Goal: Find specific page/section: Find specific page/section

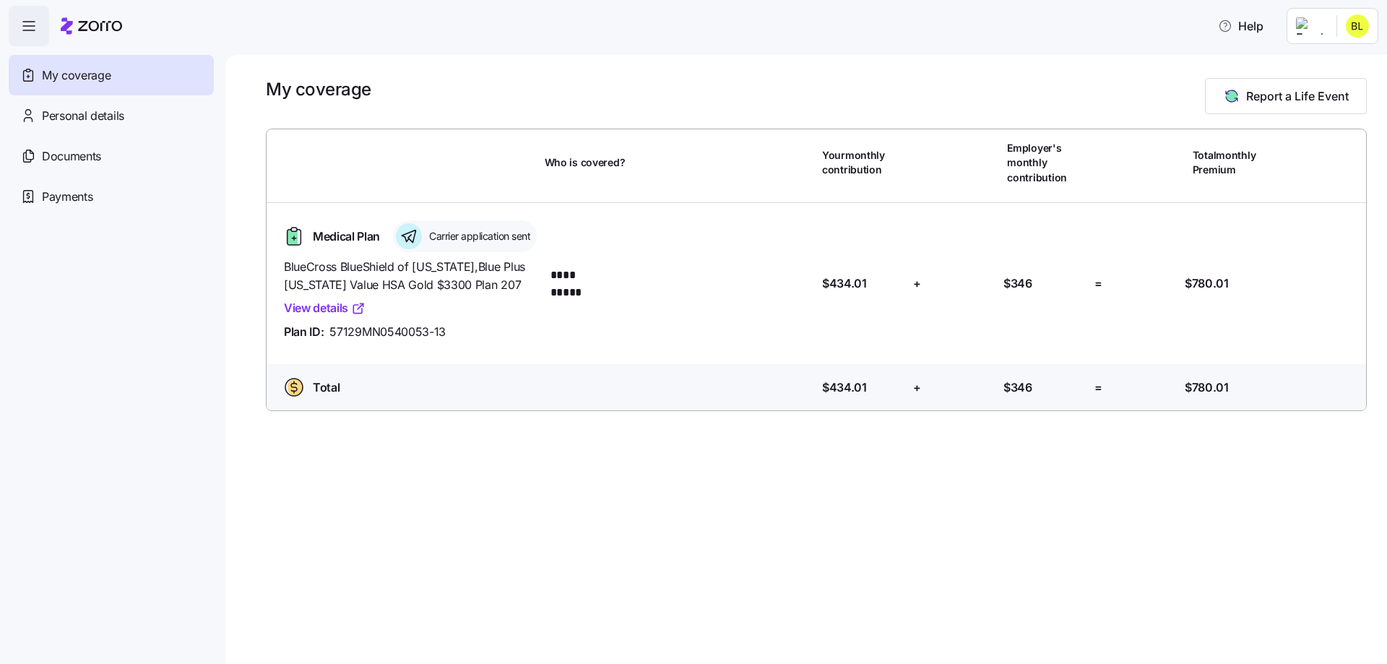
click at [1315, 30] on html "**********" at bounding box center [693, 327] width 1387 height 655
click at [1315, 61] on div "Admin view" at bounding box center [1309, 65] width 75 height 16
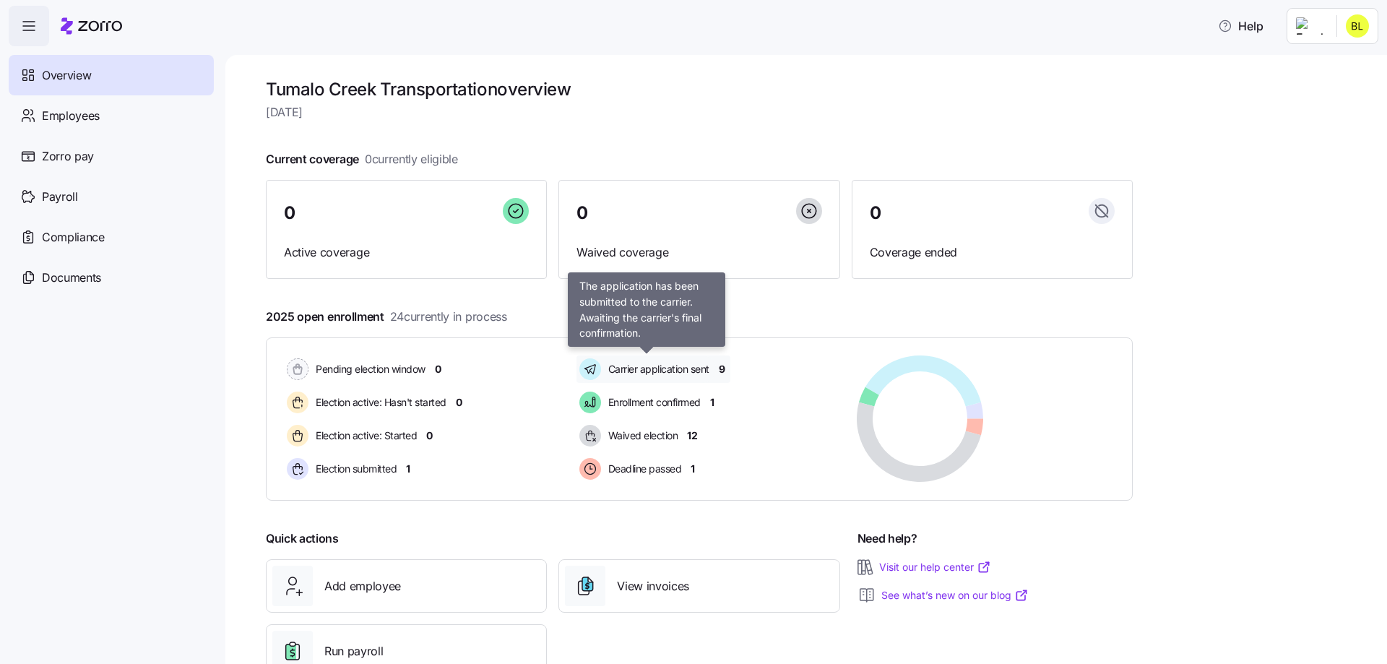
click at [708, 366] on span "Carrier application sent" at bounding box center [656, 369] width 105 height 14
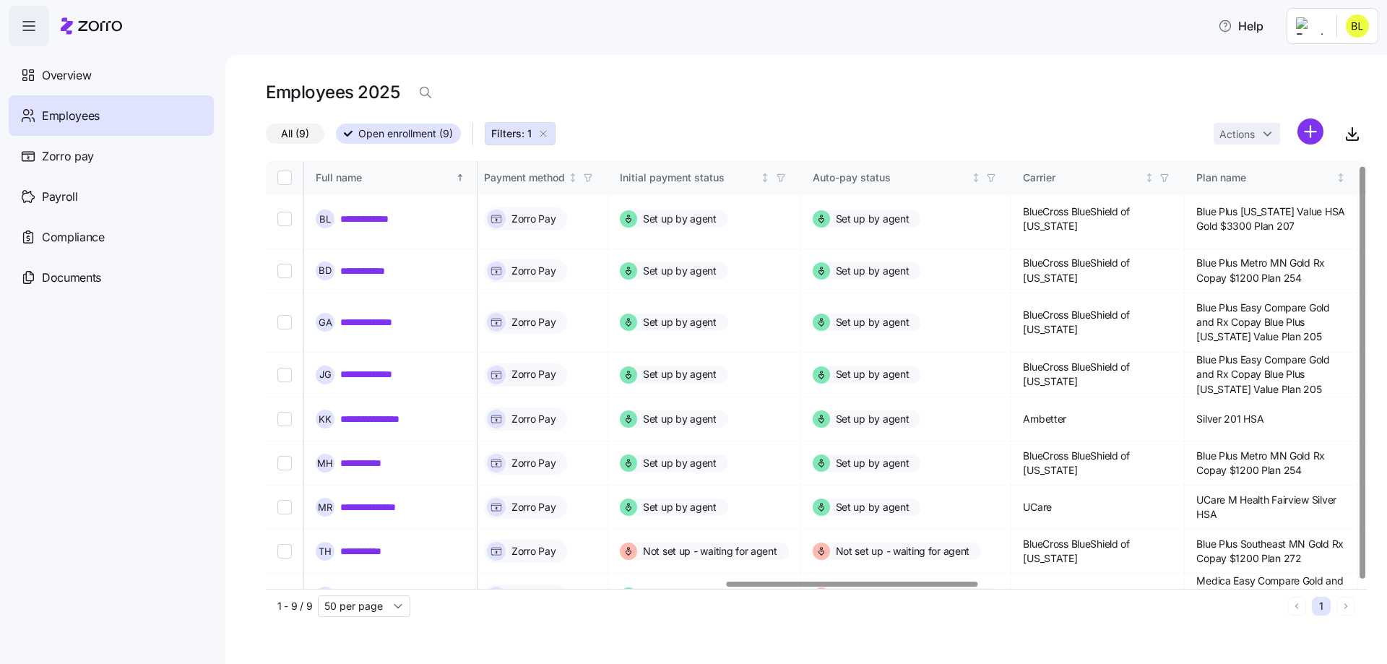
scroll to position [4, 2021]
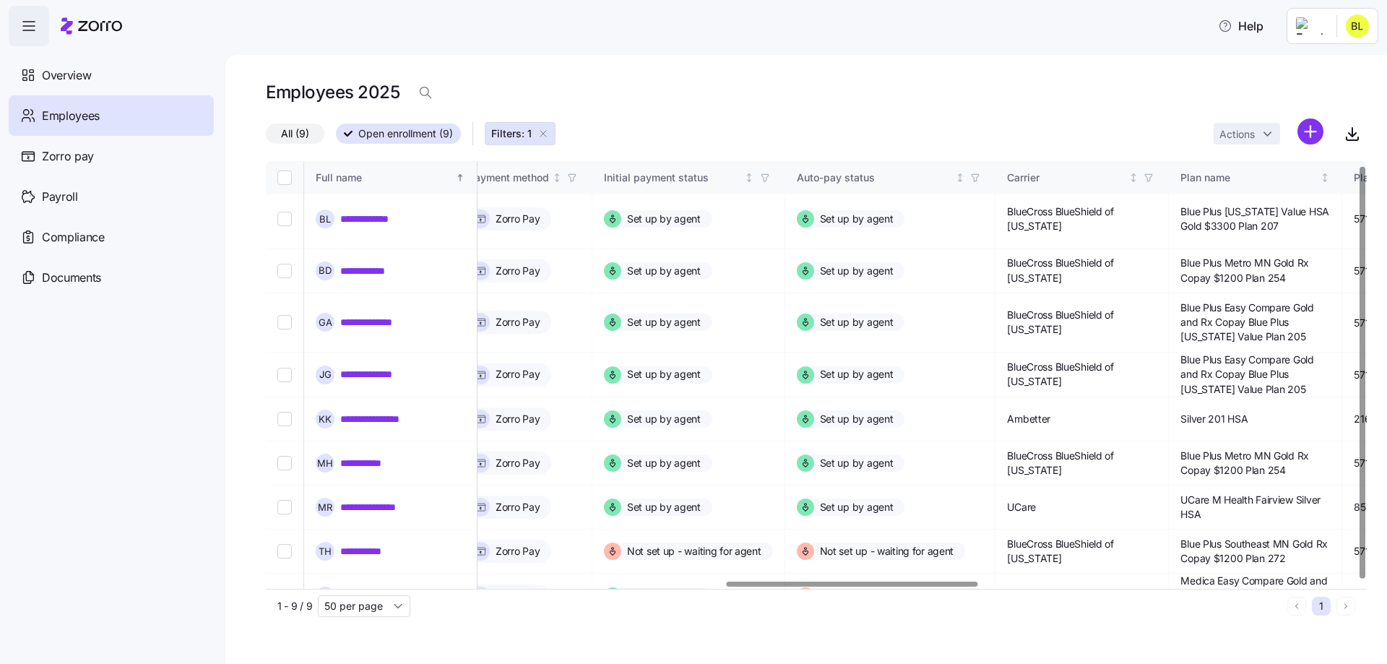
click at [881, 582] on div at bounding box center [852, 584] width 251 height 5
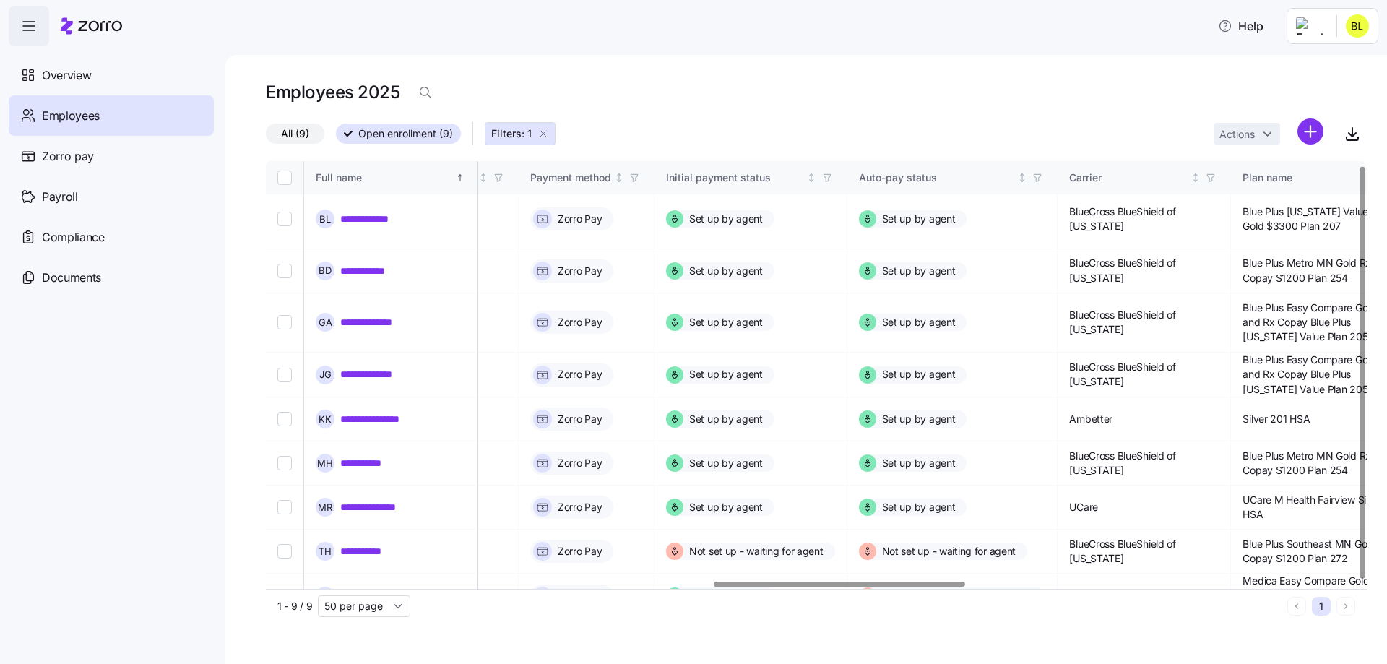
scroll to position [4, 1972]
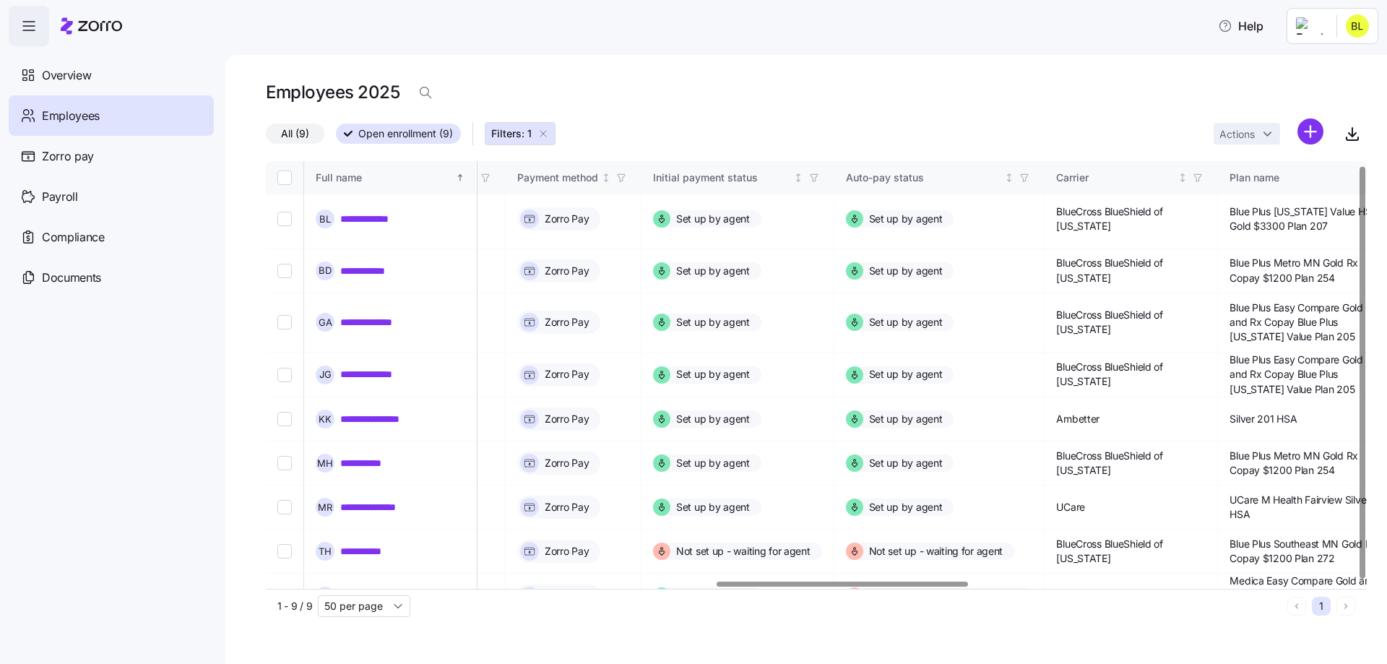
click at [892, 586] on div at bounding box center [842, 584] width 251 height 5
